Goal: Task Accomplishment & Management: Use online tool/utility

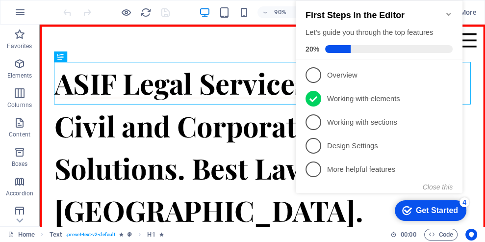
click at [314, 73] on span "1" at bounding box center [314, 75] width 16 height 16
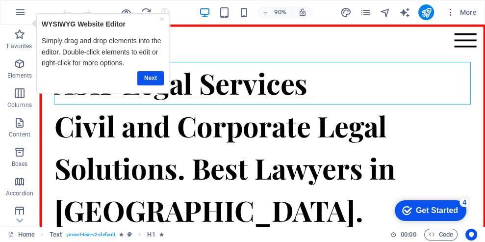
click at [149, 76] on link "Next" at bounding box center [150, 78] width 27 height 14
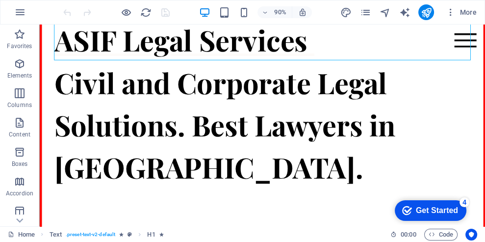
scroll to position [49, 0]
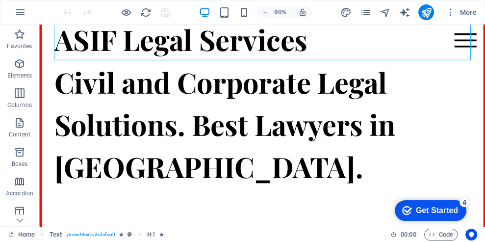
click at [343, 45] on div "ASIF Legal Services" at bounding box center [286, 41] width 463 height 47
click at [100, 30] on icon at bounding box center [98, 29] width 5 height 9
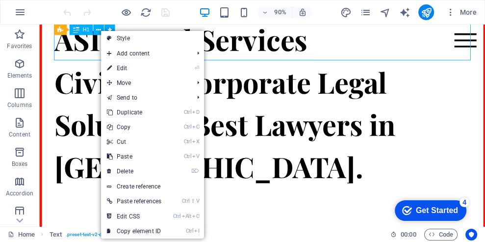
click at [123, 68] on link "⏎ Edit" at bounding box center [134, 68] width 66 height 15
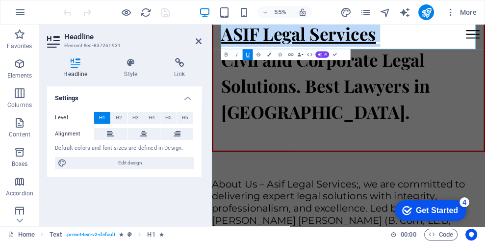
scroll to position [44, 0]
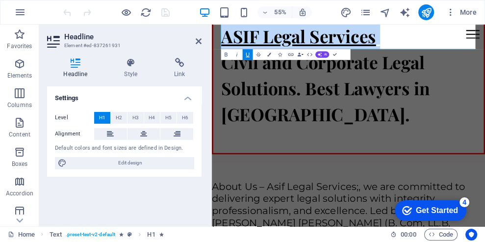
click at [485, 39] on h1 "ASIF Legal Services" at bounding box center [460, 46] width 463 height 47
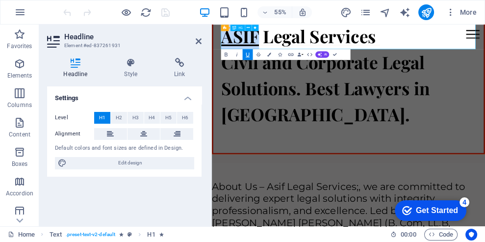
click at [485, 51] on h1 "ASIF Legal Services" at bounding box center [460, 46] width 463 height 47
click at [485, 47] on h1 "ASIF Legal Services" at bounding box center [460, 46] width 463 height 47
click at [485, 41] on h1 "ASIF Legal Services" at bounding box center [460, 46] width 463 height 47
click at [485, 51] on h1 "ASIF Legal Services :" at bounding box center [460, 46] width 463 height 47
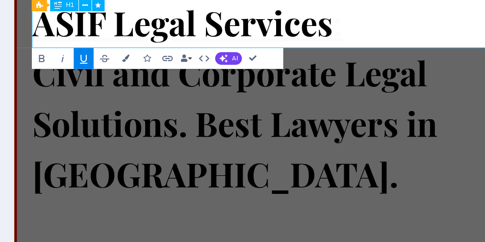
click at [331, 32] on h1 "ASIF Legal Services :" at bounding box center [262, 21] width 463 height 47
click at [329, 26] on h1 "ASIF Legal Services:" at bounding box center [262, 21] width 463 height 47
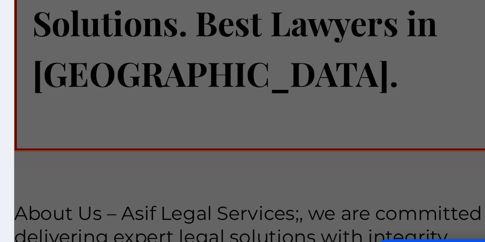
click at [180, 22] on div "Civil and Corporate Legal Solutions. Best Lawyers in [GEOGRAPHIC_DATA]." at bounding box center [262, 15] width 463 height 141
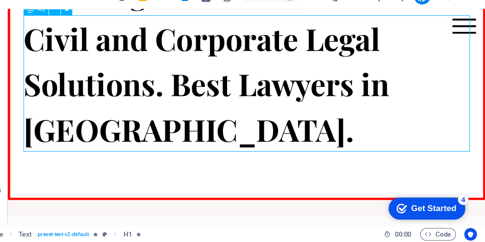
scroll to position [0, 0]
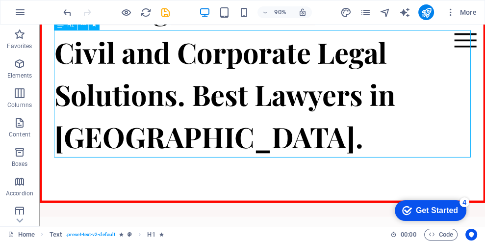
click at [202, 109] on div "Civil and Corporate Legal Solutions. Best Lawyers in [GEOGRAPHIC_DATA]." at bounding box center [286, 101] width 463 height 141
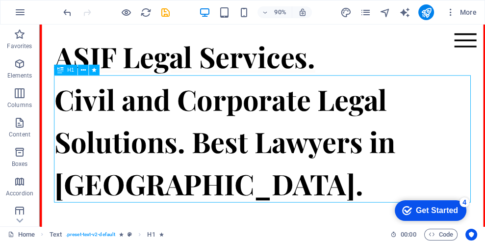
scroll to position [43, 0]
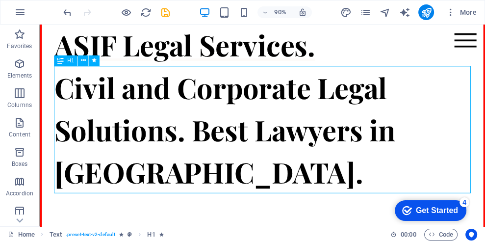
click at [201, 145] on div "Civil and Corporate Legal Solutions. Best Lawyers in [GEOGRAPHIC_DATA]." at bounding box center [286, 141] width 463 height 141
click at [119, 102] on div "Civil and Corporate Legal Solutions. Best Lawyers in [GEOGRAPHIC_DATA]." at bounding box center [286, 141] width 463 height 141
click at [336, 140] on div "Civil and Corporate Legal Solutions. Best Lawyers in [GEOGRAPHIC_DATA]." at bounding box center [286, 141] width 463 height 141
click at [1, 83] on button "Columns" at bounding box center [19, 97] width 39 height 29
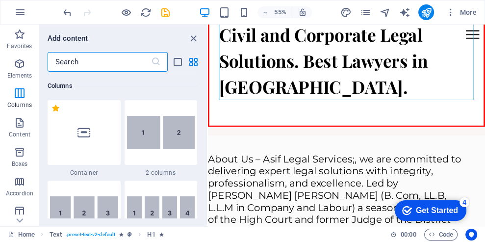
scroll to position [93, 0]
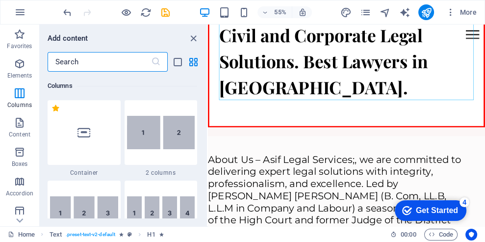
click at [368, 96] on div "Civil and Corporate Legal Solutions. Best Lawyers in [GEOGRAPHIC_DATA]." at bounding box center [460, 91] width 463 height 141
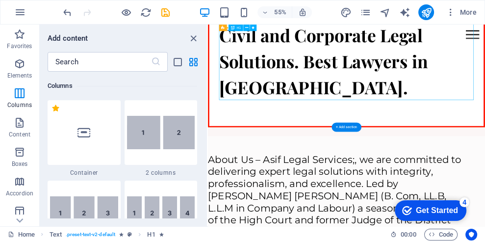
click at [348, 47] on div "Civil and Corporate Legal Solutions. Best Lawyers in [GEOGRAPHIC_DATA]." at bounding box center [460, 91] width 463 height 141
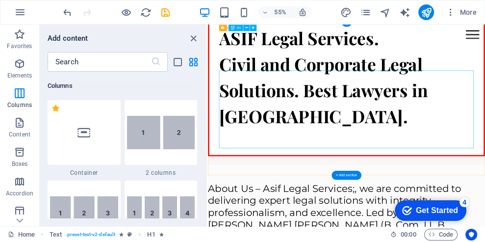
scroll to position [0, 0]
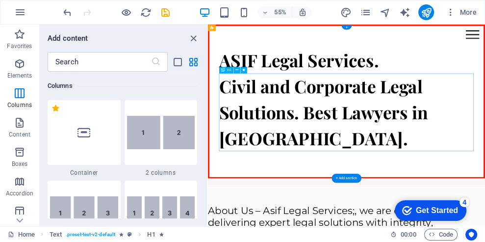
click at [237, 70] on icon at bounding box center [237, 70] width 3 height 6
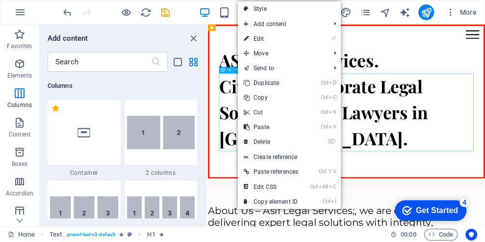
click at [262, 37] on link "⏎ Edit" at bounding box center [271, 38] width 66 height 15
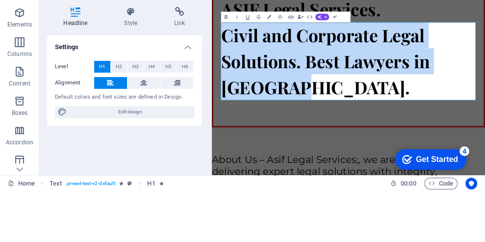
click at [348, 92] on span "Civil and Corporate Legal Solutions. Best Lawyers in [GEOGRAPHIC_DATA]." at bounding box center [418, 133] width 379 height 136
click at [307, 87] on span "Civil and Corporate Legal Solutions. Best Lawyers in [GEOGRAPHIC_DATA]." at bounding box center [418, 133] width 379 height 136
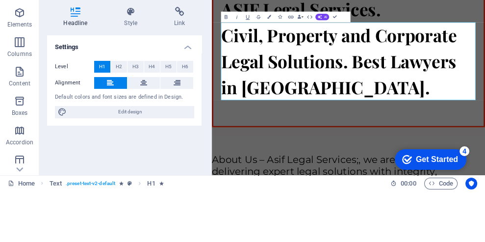
click at [319, 88] on span "Civil, Property and Corporate Legal Solutions. Best Lawyers in [GEOGRAPHIC_DATA…" at bounding box center [443, 133] width 428 height 136
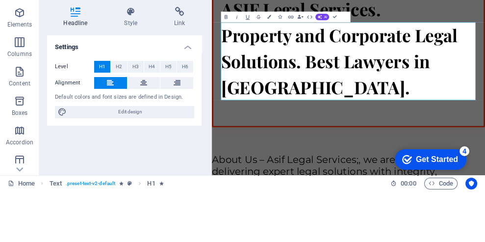
click at [359, 90] on span "Property and Corporate Legal Solutions. Best Lawyers in [GEOGRAPHIC_DATA]." at bounding box center [444, 133] width 430 height 136
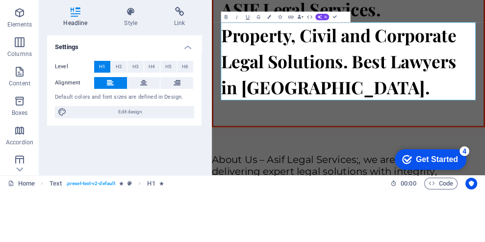
click at [459, 143] on span "Property, Civil and Corporate Legal Solutions. Best Lawyers in [GEOGRAPHIC_DATA…" at bounding box center [443, 133] width 428 height 136
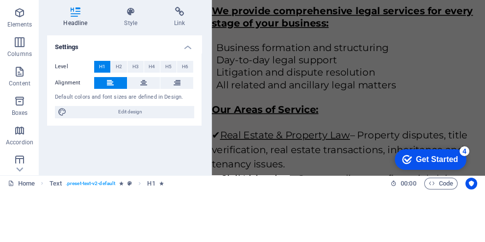
scroll to position [646, 0]
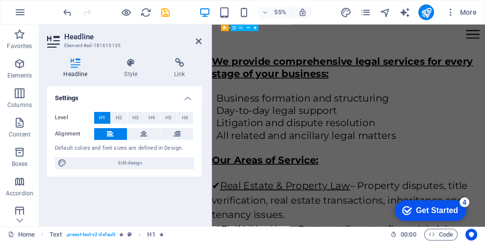
click at [199, 41] on icon at bounding box center [199, 41] width 6 height 8
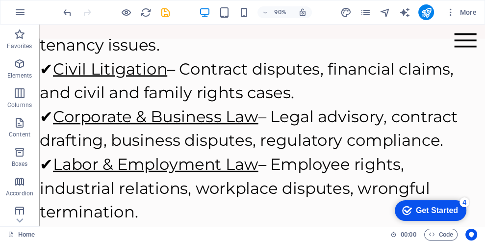
scroll to position [965, 0]
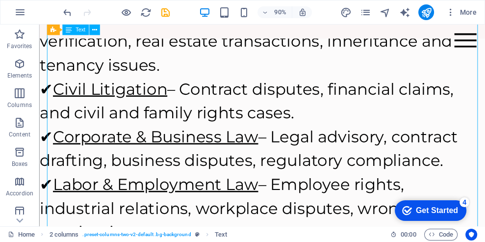
scroll to position [946, 0]
click at [94, 34] on icon at bounding box center [94, 29] width 5 height 9
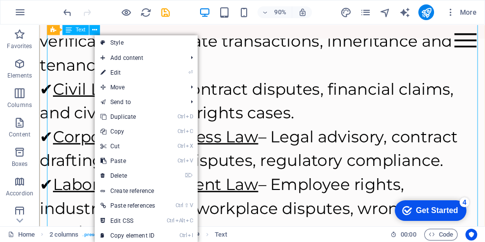
click at [114, 74] on link "⏎ Edit" at bounding box center [128, 72] width 66 height 15
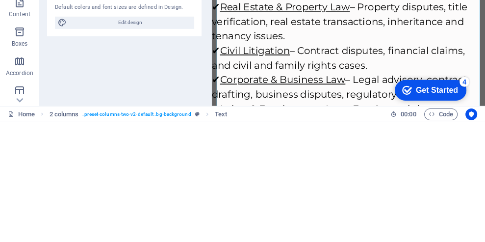
scroll to position [766, 0]
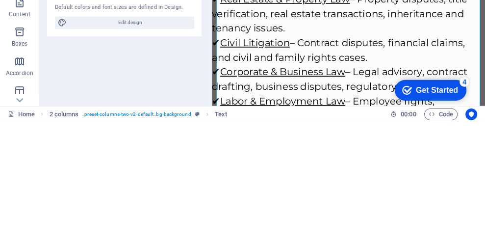
click at [485, 143] on p "✔ Civil Litigation – Contract disputes, financial claims, and civil and family …" at bounding box center [451, 169] width 479 height 53
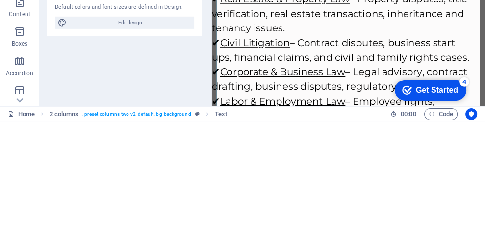
click at [485, 143] on p "✔ Civil Litigation – Contract disputes, business start ups, financial claims, a…" at bounding box center [451, 169] width 479 height 53
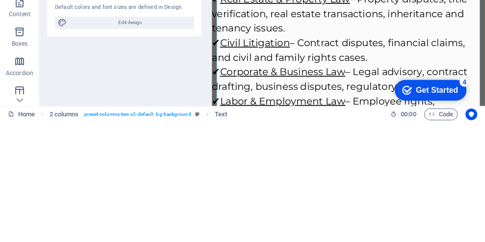
click at [485, 196] on p "✔ Corporate & Business Law – Legal advisory, contract drafting, business disput…" at bounding box center [451, 222] width 479 height 53
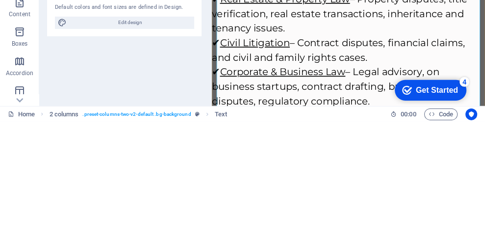
click at [485, 196] on p "✔ Corporate & Business Law – Legal advisory, on business startups, contract dra…" at bounding box center [451, 236] width 479 height 80
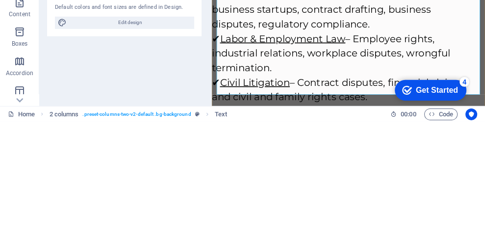
scroll to position [914, 0]
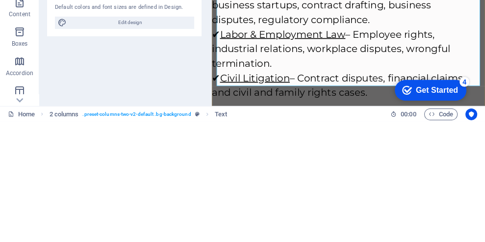
click at [484, 223] on p "✔ Civil Litigation – Contract disputes, financial claims, and civil and family …" at bounding box center [451, 233] width 479 height 53
click at [483, 215] on p "✔ Civil Litigation – Contract disputes, financial claims, and civil and family …" at bounding box center [451, 233] width 479 height 53
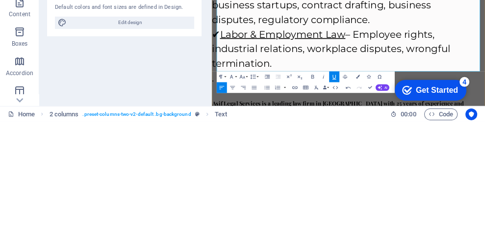
click at [240, 207] on p "​ ." at bounding box center [451, 220] width 479 height 27
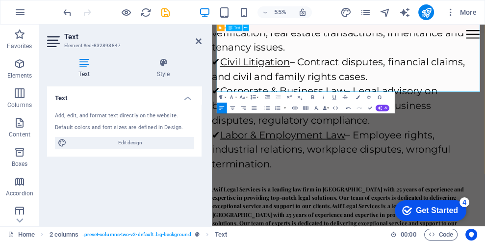
scroll to position [1080, 0]
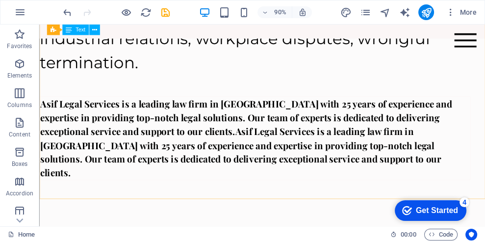
scroll to position [1165, 0]
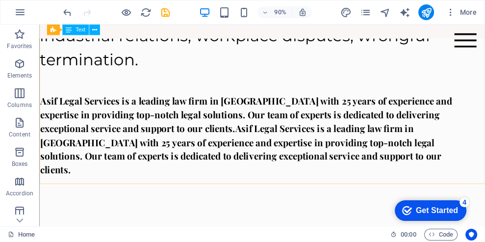
click at [67, 101] on div "Asif Legal Services is a leading law firm in [GEOGRAPHIC_DATA] with 25 years of…" at bounding box center [278, 147] width 479 height 93
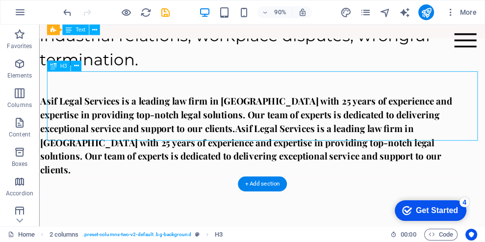
click at [77, 65] on icon at bounding box center [76, 65] width 5 height 9
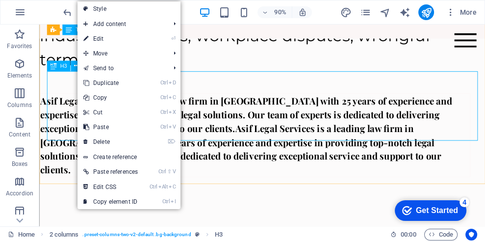
click at [100, 37] on link "⏎ Edit" at bounding box center [111, 38] width 66 height 15
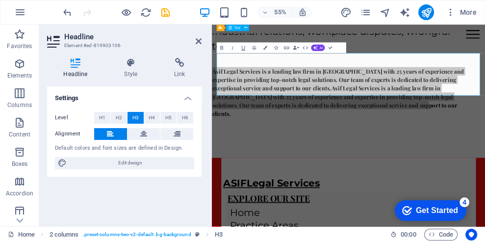
click at [125, 121] on button "H2" at bounding box center [119, 118] width 16 height 12
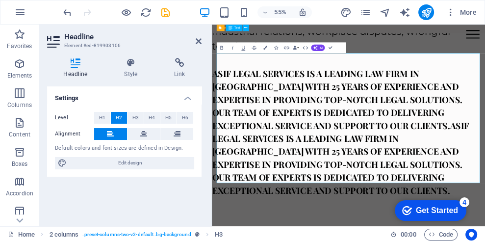
click at [167, 120] on span "H5" at bounding box center [168, 118] width 6 height 12
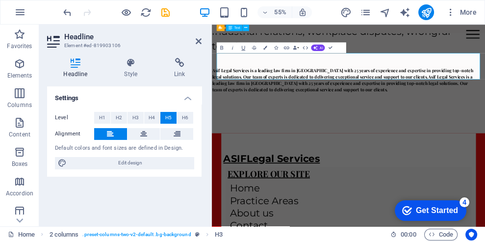
click at [153, 119] on span "H4" at bounding box center [152, 118] width 6 height 12
click at [138, 119] on span "H3" at bounding box center [136, 118] width 6 height 12
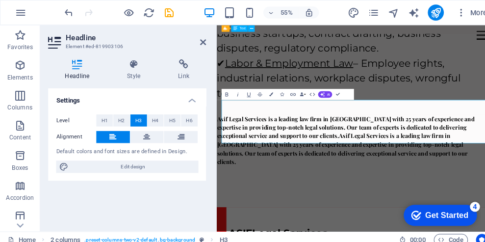
scroll to position [1082, 0]
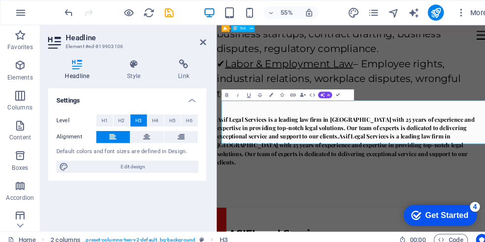
click at [110, 161] on span "Edit design" at bounding box center [130, 163] width 121 height 12
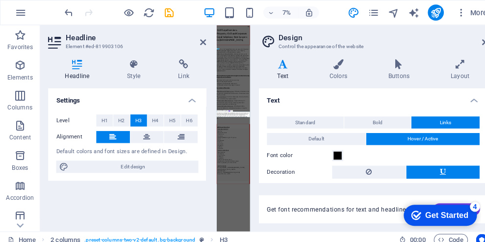
scroll to position [0, 0]
click at [474, 40] on icon at bounding box center [475, 41] width 6 height 8
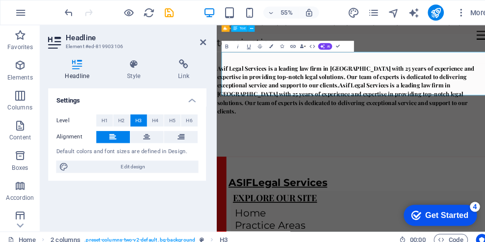
scroll to position [1167, 0]
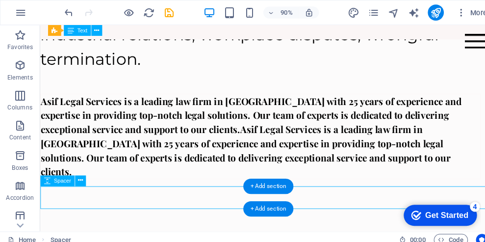
click at [375, 188] on div at bounding box center [279, 200] width 487 height 25
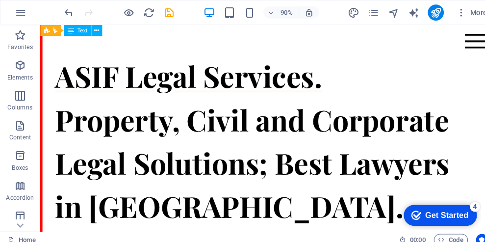
scroll to position [0, 0]
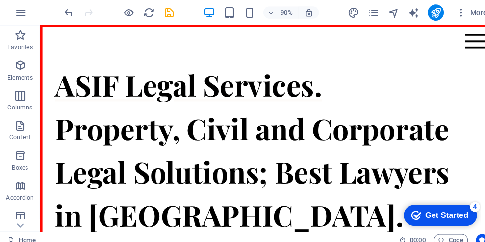
click at [368, 14] on icon "pages" at bounding box center [365, 12] width 11 height 11
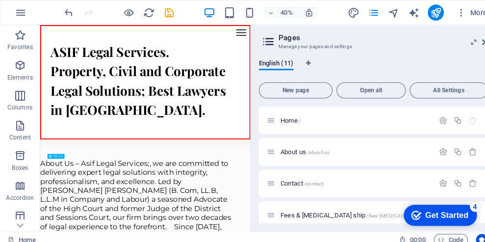
click at [287, 151] on span "About us /about-us" at bounding box center [298, 148] width 48 height 7
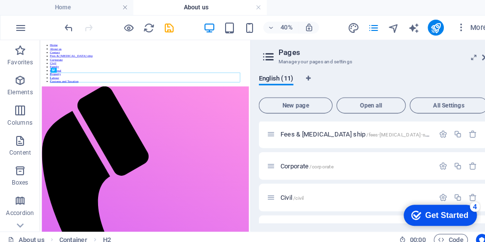
scroll to position [97, 0]
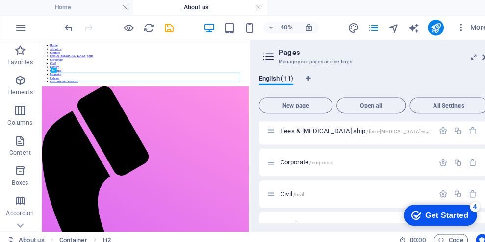
click at [285, 191] on span "Civil /civil" at bounding box center [285, 189] width 23 height 7
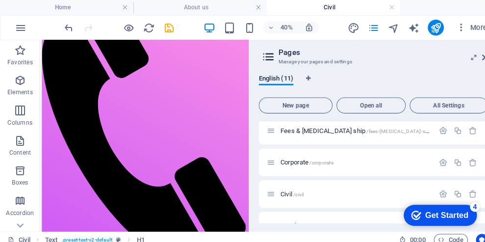
scroll to position [241, 0]
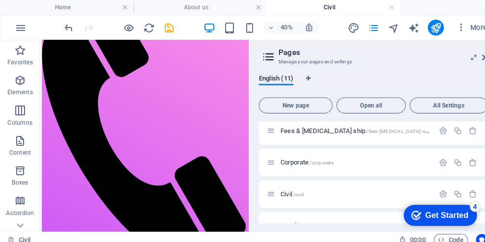
click at [473, 54] on icon at bounding box center [475, 56] width 6 height 8
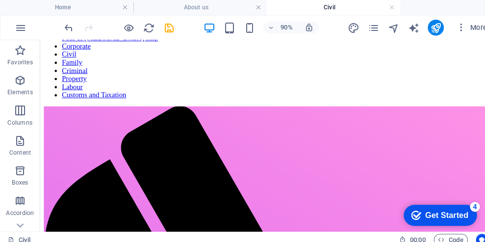
scroll to position [42, 0]
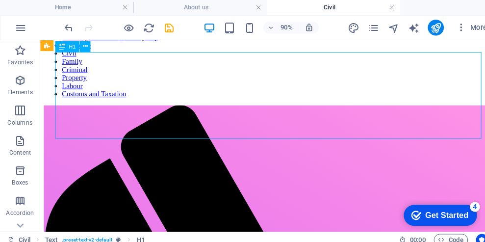
click at [80, 46] on icon at bounding box center [82, 45] width 5 height 9
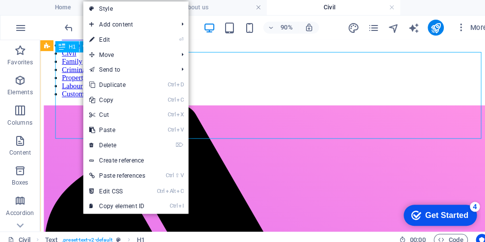
click at [99, 42] on link "⏎ Edit" at bounding box center [114, 38] width 66 height 15
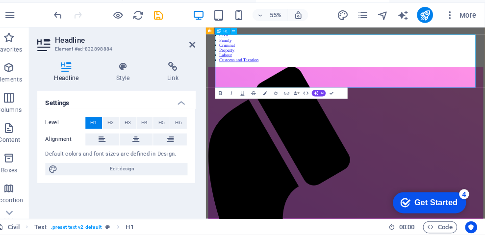
scroll to position [0, 0]
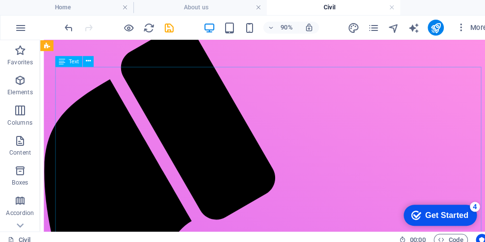
click at [20, 81] on icon "button" at bounding box center [20, 79] width 12 height 12
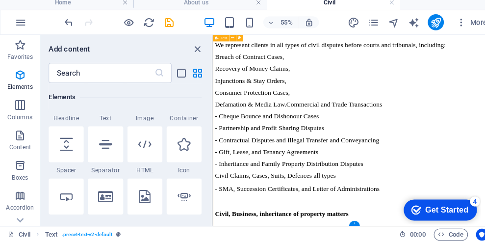
click at [348, 225] on div "+" at bounding box center [347, 223] width 11 height 5
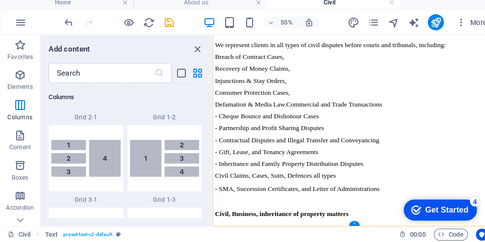
scroll to position [1717, 0]
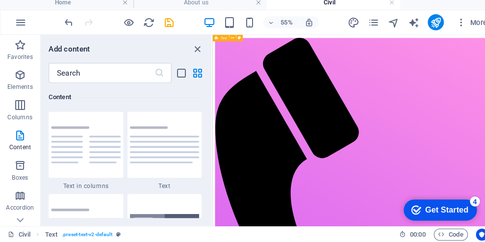
scroll to position [0, 0]
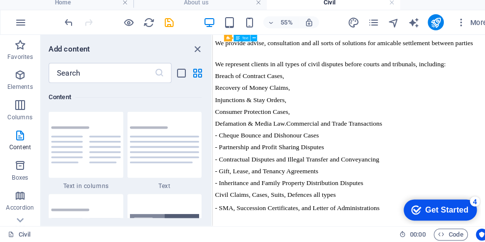
scroll to position [804, 0]
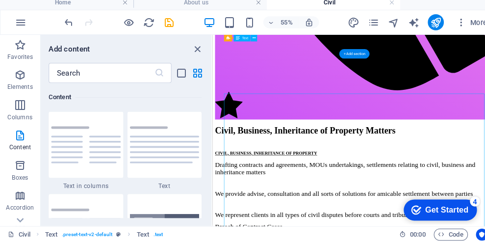
scroll to position [661, 0]
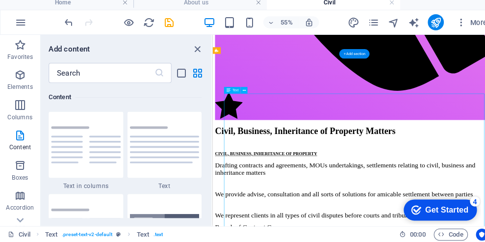
click at [241, 95] on button at bounding box center [239, 93] width 6 height 6
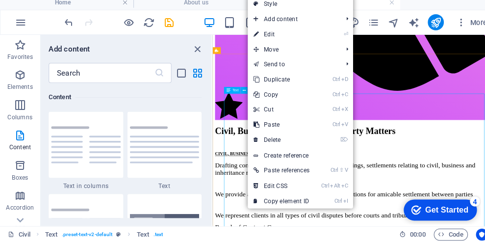
click at [270, 7] on link "Style" at bounding box center [293, 8] width 103 height 15
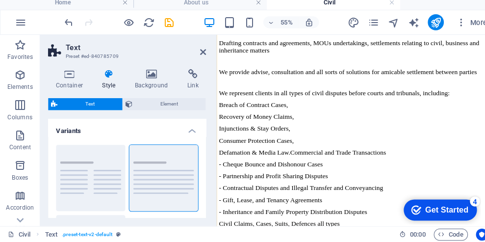
scroll to position [964, 0]
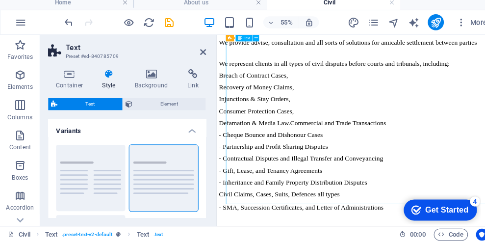
scroll to position [903, 0]
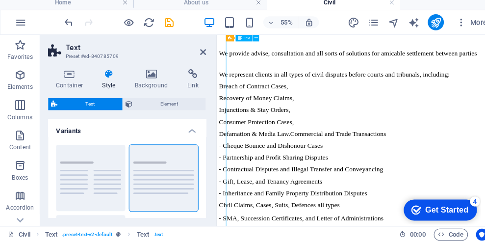
click at [64, 80] on icon at bounding box center [68, 78] width 42 height 10
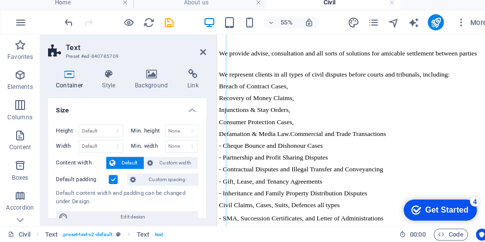
scroll to position [964, 0]
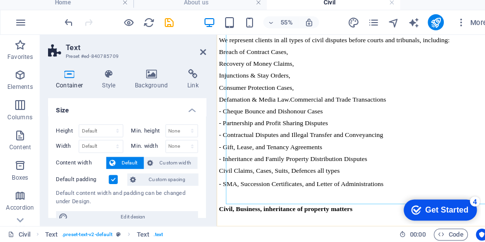
click at [198, 56] on icon at bounding box center [199, 56] width 6 height 8
